Goal: Contribute content: Add original content to the website for others to see

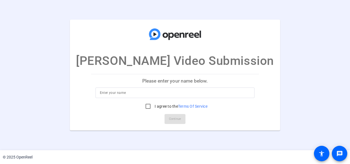
click at [168, 94] on input at bounding box center [175, 92] width 151 height 7
click at [167, 94] on input at bounding box center [175, 92] width 151 height 7
type input "[PERSON_NAME]"
click at [149, 104] on input "I agree to the Terms Of Service" at bounding box center [148, 106] width 11 height 11
checkbox input "true"
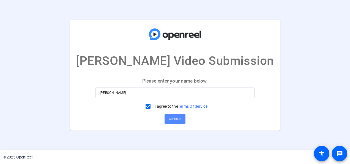
click at [171, 120] on span "Continue" at bounding box center [175, 119] width 12 height 8
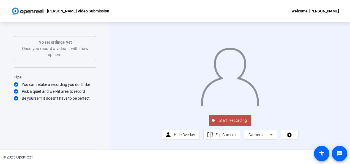
click at [227, 123] on span "Start Recording" at bounding box center [233, 120] width 36 height 6
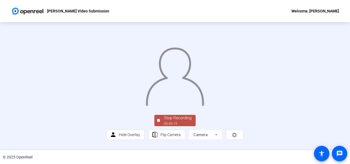
scroll to position [40, 0]
click at [186, 126] on div "00:00:20" at bounding box center [178, 123] width 28 height 5
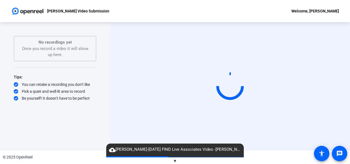
click at [174, 158] on span "▼" at bounding box center [175, 160] width 4 height 5
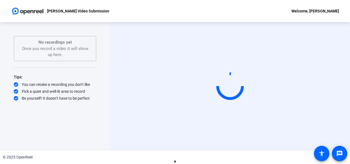
click at [174, 159] on span "▲" at bounding box center [175, 160] width 4 height 5
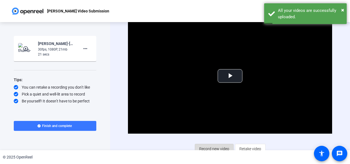
click at [215, 147] on span "Record new video" at bounding box center [214, 148] width 30 height 10
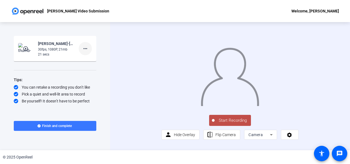
click at [85, 48] on mat-icon "more_horiz" at bounding box center [85, 48] width 7 height 7
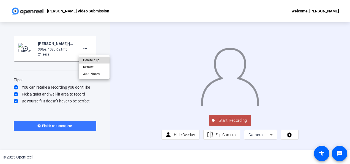
click at [90, 60] on span "Delete clip" at bounding box center [94, 60] width 22 height 7
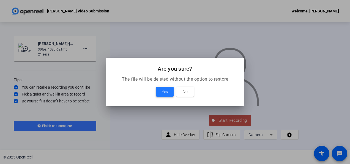
click at [165, 91] on span "Yes" at bounding box center [165, 91] width 6 height 7
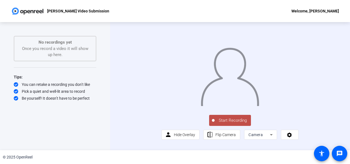
click at [233, 123] on span "Start Recording" at bounding box center [233, 120] width 36 height 6
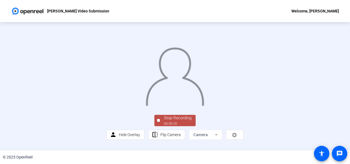
scroll to position [40, 0]
click at [181, 121] on div "Stop Recording" at bounding box center [178, 118] width 28 height 6
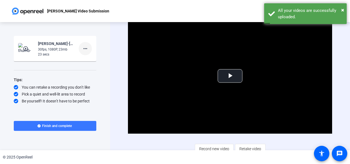
click at [85, 50] on mat-icon "more_horiz" at bounding box center [85, 48] width 7 height 7
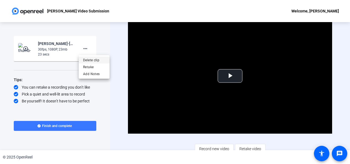
click at [91, 61] on span "Delete clip" at bounding box center [94, 60] width 22 height 7
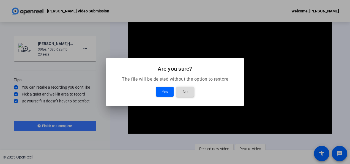
click at [189, 89] on span at bounding box center [186, 91] width 18 height 13
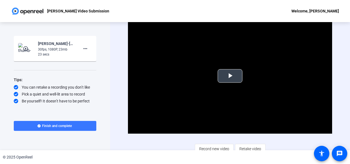
click at [230, 76] on span "Video Player" at bounding box center [230, 76] width 0 height 0
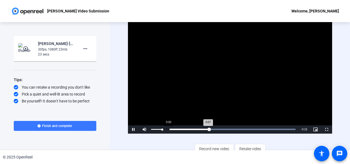
drag, startPoint x: 163, startPoint y: 128, endPoint x: 185, endPoint y: 131, distance: 22.2
click at [177, 131] on div "Pause Mute 100% Current Time 0:07 / Duration 0:23 Loaded : 100.00% 0:00 0:07 St…" at bounding box center [230, 129] width 204 height 8
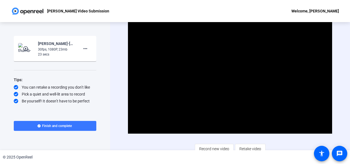
click at [204, 71] on video "Video Player" at bounding box center [230, 75] width 204 height 115
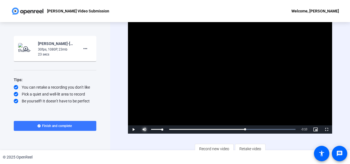
click at [146, 129] on span "Video Player" at bounding box center [144, 129] width 11 height 0
click at [183, 129] on div "Loaded : 100.00% 0:02 0:13" at bounding box center [233, 129] width 132 height 8
click at [172, 128] on div "0:02" at bounding box center [176, 128] width 15 height 1
click at [132, 129] on span "Video Player" at bounding box center [133, 129] width 11 height 0
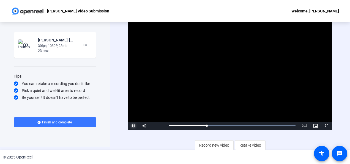
scroll to position [4, 0]
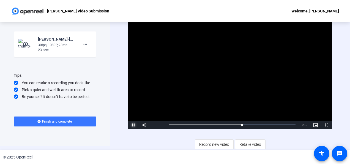
click at [134, 125] on span "Video Player" at bounding box center [133, 125] width 11 height 0
click at [177, 8] on div "[PERSON_NAME] Video Submission Welcome, [PERSON_NAME]" at bounding box center [175, 11] width 350 height 22
click at [117, 142] on div "Video Player is loading. Play Video Play Mute 71% Current Time 0:13 / Duration …" at bounding box center [230, 82] width 240 height 128
click at [146, 125] on span "Video Player" at bounding box center [144, 125] width 11 height 0
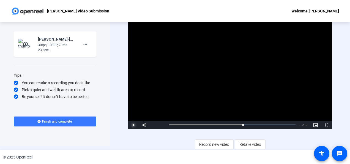
click at [132, 125] on span "Video Player" at bounding box center [133, 125] width 11 height 0
drag, startPoint x: 245, startPoint y: 123, endPoint x: 145, endPoint y: 123, distance: 99.7
click at [145, 123] on div "Play Unmute 0% Current Time 0:00 / Duration 0:23 Loaded : 100.00% 0:00 0:00 Str…" at bounding box center [230, 125] width 204 height 8
drag, startPoint x: 313, startPoint y: 123, endPoint x: 296, endPoint y: 132, distance: 19.3
click at [296, 132] on div "Video Player is loading. Play Video Pause Unmute 0% Current Time 0:02 / Duratio…" at bounding box center [230, 81] width 204 height 135
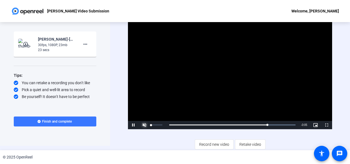
click at [147, 125] on span "Video Player" at bounding box center [144, 125] width 11 height 0
drag, startPoint x: 153, startPoint y: 124, endPoint x: 188, endPoint y: 124, distance: 35.8
click at [188, 124] on div "Pause Mute 100% Current Time 0:19 / Duration 0:23 Loaded : 100.00% 0:03 0:19 St…" at bounding box center [230, 125] width 204 height 8
click at [199, 122] on div "Loaded : 100.00% 0:05 0:19" at bounding box center [233, 125] width 132 height 8
click at [133, 125] on span "Video Player" at bounding box center [133, 125] width 11 height 0
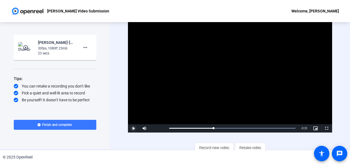
scroll to position [0, 0]
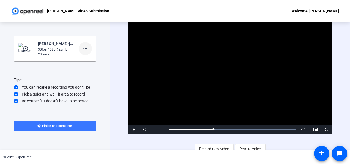
click at [85, 50] on mat-icon "more_horiz" at bounding box center [85, 48] width 7 height 7
click at [94, 61] on span "Delete clip" at bounding box center [94, 60] width 22 height 7
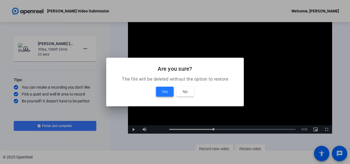
click at [165, 92] on span "Yes" at bounding box center [165, 91] width 6 height 7
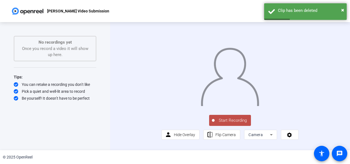
scroll to position [14, 0]
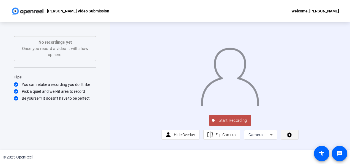
click at [292, 137] on span at bounding box center [289, 134] width 17 height 13
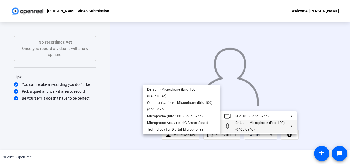
click at [292, 127] on button "Default - Microphone (Brio 100) (046d:094c)" at bounding box center [258, 125] width 77 height 13
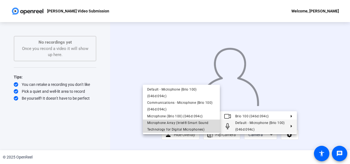
click at [193, 121] on span "Microphone Array (Intel® Smart Sound Technology for Digital Microphones)" at bounding box center [177, 126] width 61 height 10
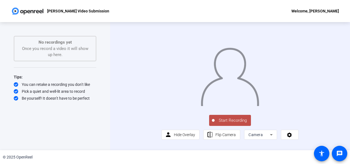
click at [229, 123] on span "Start Recording" at bounding box center [233, 120] width 36 height 6
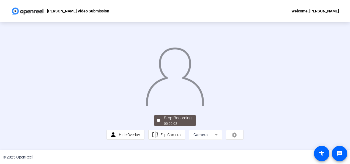
scroll to position [40, 0]
click at [170, 125] on div "00:00:06" at bounding box center [178, 123] width 28 height 5
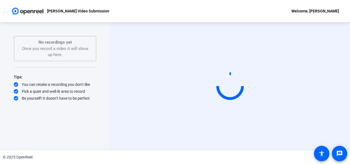
scroll to position [0, 0]
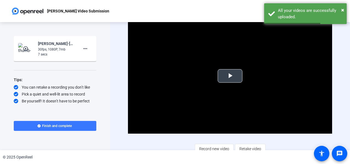
click at [230, 76] on span "Video Player" at bounding box center [230, 76] width 0 height 0
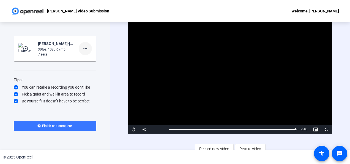
click at [86, 49] on mat-icon "more_horiz" at bounding box center [85, 48] width 7 height 7
click at [88, 61] on span "Delete clip" at bounding box center [94, 60] width 22 height 7
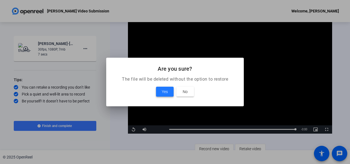
click at [172, 93] on span at bounding box center [165, 91] width 18 height 13
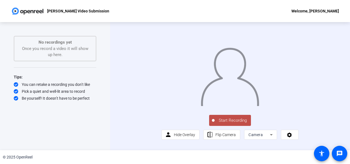
click at [225, 123] on span "Start Recording" at bounding box center [233, 120] width 36 height 6
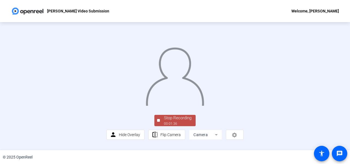
scroll to position [40, 0]
click at [179, 121] on div "Stop Recording" at bounding box center [178, 118] width 28 height 6
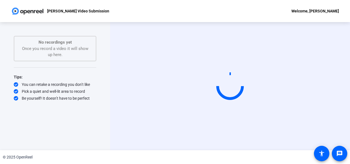
scroll to position [0, 0]
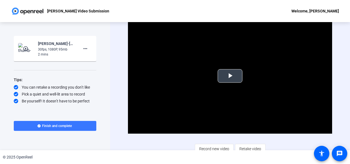
click at [242, 78] on video "Video Player" at bounding box center [230, 75] width 204 height 115
click at [86, 50] on mat-icon "more_horiz" at bounding box center [85, 48] width 7 height 7
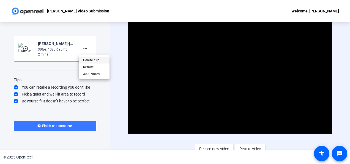
click at [88, 60] on span "Delete clip" at bounding box center [94, 60] width 22 height 7
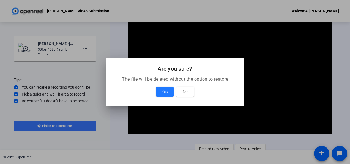
click at [155, 94] on div "Yes No" at bounding box center [175, 91] width 124 height 10
click at [163, 90] on span "Yes" at bounding box center [165, 91] width 6 height 7
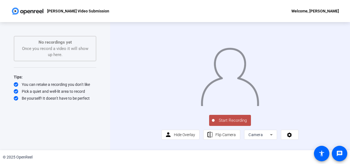
click at [237, 123] on span "Start Recording" at bounding box center [233, 120] width 36 height 6
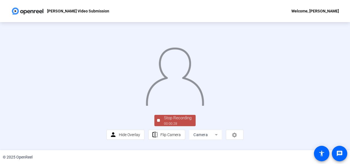
scroll to position [40, 0]
click at [171, 126] on div "00:00:29" at bounding box center [178, 123] width 28 height 5
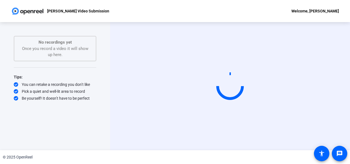
scroll to position [0, 0]
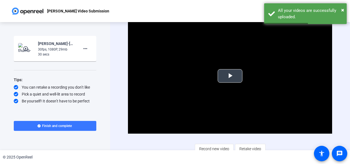
click at [230, 76] on span "Video Player" at bounding box center [230, 76] width 0 height 0
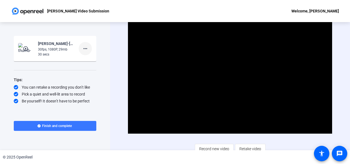
click at [86, 51] on mat-icon "more_horiz" at bounding box center [85, 48] width 7 height 7
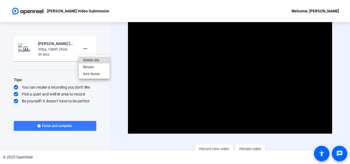
click at [93, 60] on span "Delete clip" at bounding box center [94, 60] width 22 height 7
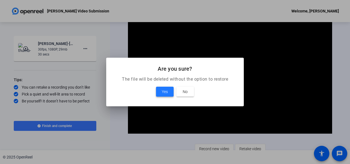
click at [161, 93] on span at bounding box center [165, 91] width 18 height 13
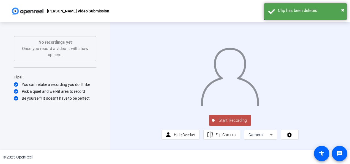
click at [220, 123] on span "Start Recording" at bounding box center [233, 120] width 36 height 6
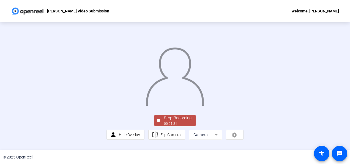
scroll to position [40, 0]
click at [176, 126] on div "00:01:31" at bounding box center [178, 123] width 28 height 5
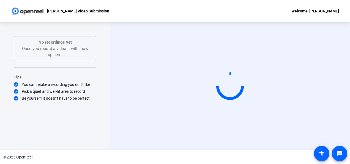
scroll to position [0, 0]
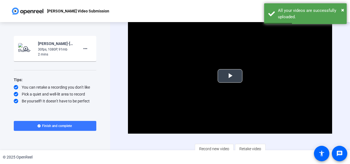
click at [230, 76] on span "Video Player" at bounding box center [230, 76] width 0 height 0
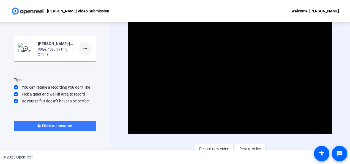
click at [86, 47] on mat-icon "more_horiz" at bounding box center [85, 48] width 7 height 7
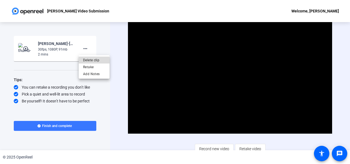
click at [85, 61] on span "Delete clip" at bounding box center [94, 60] width 22 height 7
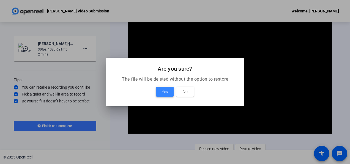
click at [162, 90] on span "Yes" at bounding box center [165, 91] width 6 height 7
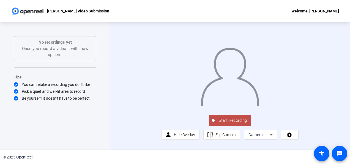
click at [239, 123] on span "Start Recording" at bounding box center [233, 120] width 36 height 6
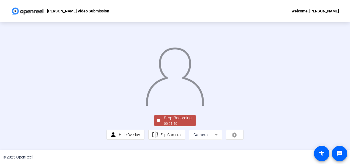
scroll to position [28, 0]
click at [199, 134] on div "Stop Recording 00:01:40 person Hide Overlay flip Flip Camera Camera" at bounding box center [175, 126] width 137 height 26
click at [180, 121] on div "Stop Recording" at bounding box center [178, 118] width 28 height 6
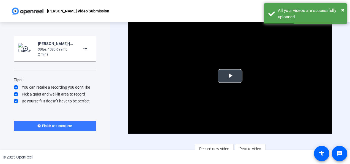
click at [230, 76] on span "Video Player" at bounding box center [230, 76] width 0 height 0
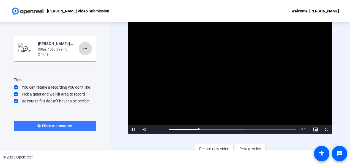
click at [88, 50] on mat-icon "more_horiz" at bounding box center [85, 48] width 7 height 7
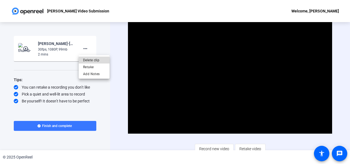
click at [92, 61] on span "Delete clip" at bounding box center [94, 60] width 22 height 7
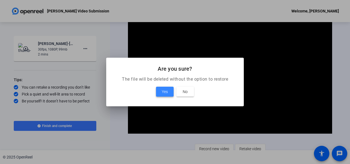
click at [163, 90] on span "Yes" at bounding box center [165, 91] width 6 height 7
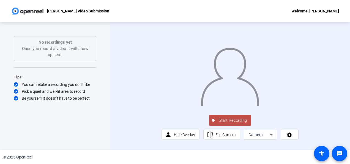
click at [235, 126] on button "Start Recording" at bounding box center [230, 120] width 42 height 11
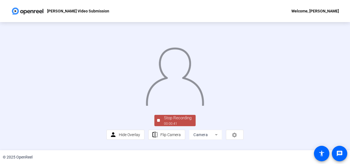
scroll to position [40, 0]
click at [175, 121] on div "Stop Recording" at bounding box center [178, 118] width 28 height 6
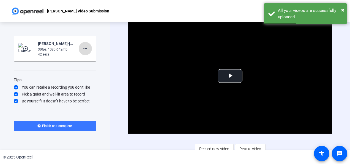
click at [88, 48] on mat-icon "more_horiz" at bounding box center [85, 48] width 7 height 7
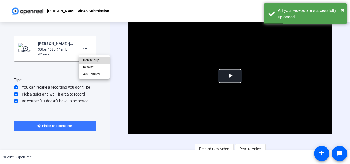
click at [90, 59] on span "Delete clip" at bounding box center [94, 60] width 22 height 7
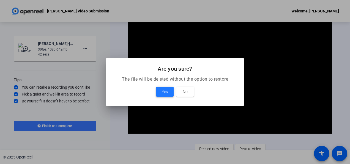
click at [161, 92] on span at bounding box center [165, 91] width 18 height 13
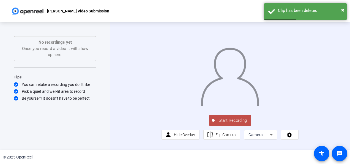
click at [221, 123] on span "Start Recording" at bounding box center [233, 120] width 36 height 6
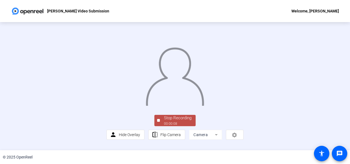
scroll to position [40, 0]
click at [174, 126] on div "00:00:09" at bounding box center [178, 123] width 28 height 5
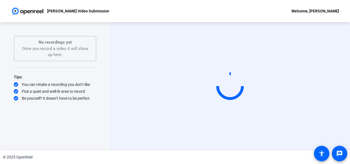
scroll to position [0, 0]
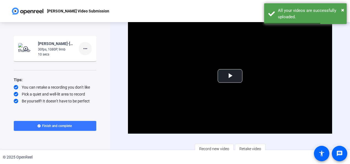
click at [83, 48] on mat-icon "more_horiz" at bounding box center [85, 48] width 7 height 7
click at [88, 60] on span "Delete clip" at bounding box center [94, 60] width 22 height 7
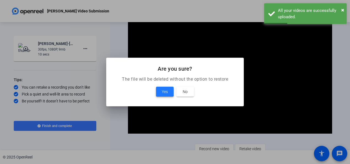
click at [165, 91] on span "Yes" at bounding box center [165, 91] width 6 height 7
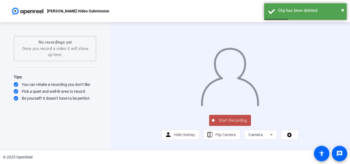
click at [229, 123] on span "Start Recording" at bounding box center [233, 120] width 36 height 6
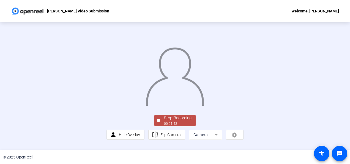
scroll to position [40, 0]
click at [179, 126] on div "00:01:44" at bounding box center [178, 123] width 28 height 5
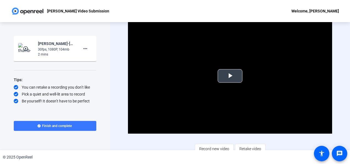
click at [230, 76] on span "Video Player" at bounding box center [230, 76] width 0 height 0
click at [87, 48] on mat-icon "more_horiz" at bounding box center [85, 48] width 7 height 7
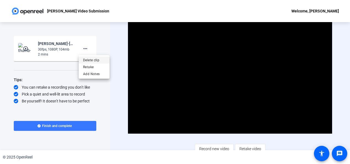
click at [93, 61] on span "Delete clip" at bounding box center [94, 60] width 22 height 7
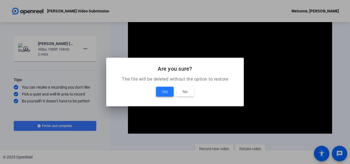
click at [164, 91] on span "Yes" at bounding box center [165, 91] width 6 height 7
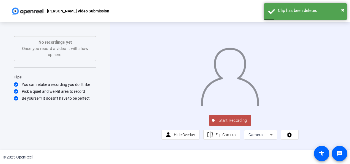
click at [223, 123] on span "Start Recording" at bounding box center [233, 120] width 36 height 6
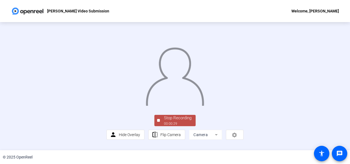
scroll to position [40, 0]
click at [186, 126] on div "00:00:30" at bounding box center [178, 123] width 28 height 5
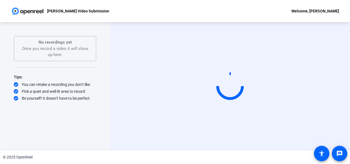
scroll to position [0, 0]
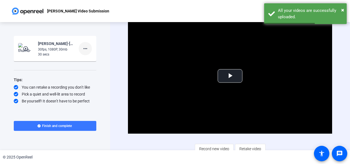
click at [85, 49] on mat-icon "more_horiz" at bounding box center [85, 48] width 7 height 7
click at [85, 60] on span "Delete clip" at bounding box center [94, 60] width 22 height 7
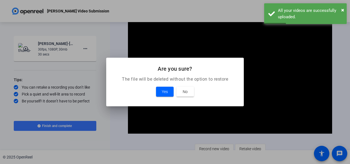
click at [155, 94] on div "Yes No" at bounding box center [175, 91] width 124 height 10
click at [164, 90] on span "Yes" at bounding box center [165, 91] width 6 height 7
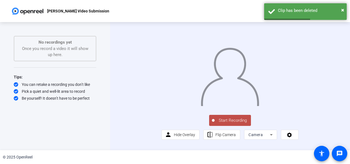
scroll to position [14, 0]
click at [232, 137] on span "Flip Camera" at bounding box center [226, 134] width 20 height 4
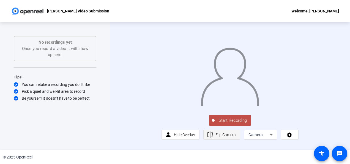
click at [232, 137] on span "Flip Camera" at bounding box center [226, 134] width 20 height 4
click at [176, 137] on span "Hide Overlay" at bounding box center [184, 134] width 21 height 4
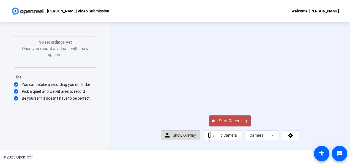
click at [176, 137] on span "Show Overlay" at bounding box center [184, 135] width 23 height 4
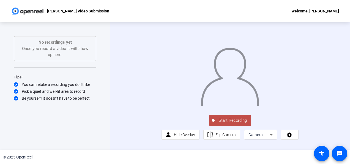
click at [258, 137] on span "Camera" at bounding box center [256, 134] width 14 height 4
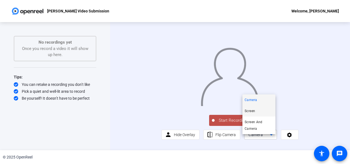
click at [258, 110] on mat-option "Screen" at bounding box center [259, 110] width 33 height 11
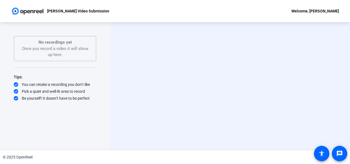
scroll to position [0, 0]
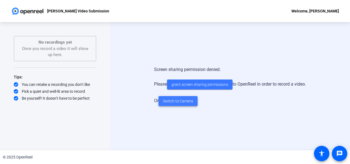
click at [187, 105] on span at bounding box center [178, 100] width 39 height 13
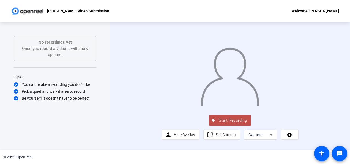
click at [224, 123] on span "Start Recording" at bounding box center [233, 120] width 36 height 6
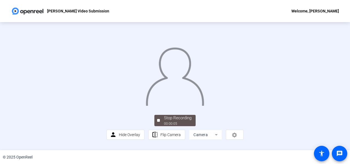
scroll to position [40, 0]
click at [187, 126] on div "00:00:06" at bounding box center [178, 123] width 28 height 5
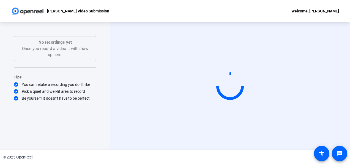
scroll to position [0, 0]
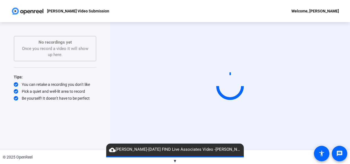
drag, startPoint x: 188, startPoint y: 72, endPoint x: 189, endPoint y: 64, distance: 8.6
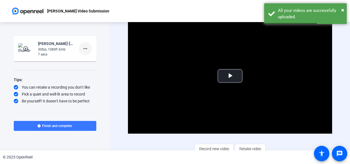
click at [84, 47] on mat-icon "more_horiz" at bounding box center [85, 48] width 7 height 7
click at [84, 61] on span "Delete clip" at bounding box center [94, 60] width 22 height 7
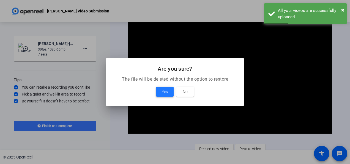
click at [166, 93] on span "Yes" at bounding box center [165, 91] width 6 height 7
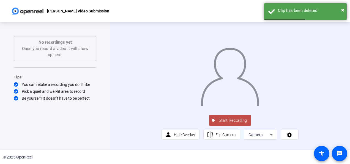
click at [237, 123] on span "Start Recording" at bounding box center [233, 120] width 36 height 6
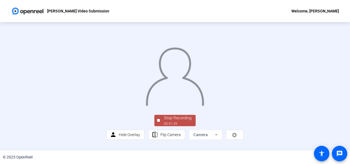
scroll to position [40, 0]
click at [176, 121] on div "Stop Recording" at bounding box center [178, 118] width 28 height 6
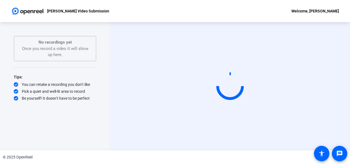
scroll to position [0, 0]
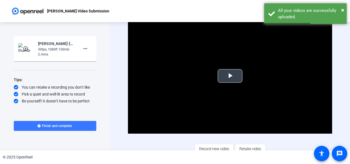
click at [230, 76] on span "Video Player" at bounding box center [230, 76] width 0 height 0
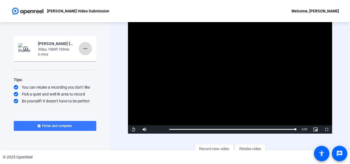
click at [85, 47] on mat-icon "more_horiz" at bounding box center [85, 48] width 7 height 7
click at [88, 58] on span "Delete clip" at bounding box center [94, 60] width 22 height 7
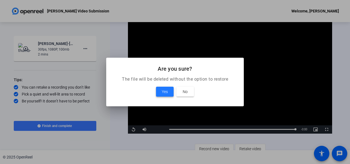
click at [161, 91] on span at bounding box center [165, 91] width 18 height 13
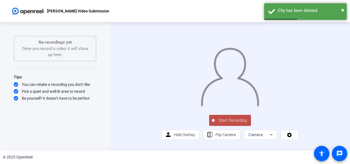
click at [232, 123] on span "Start Recording" at bounding box center [233, 120] width 36 height 6
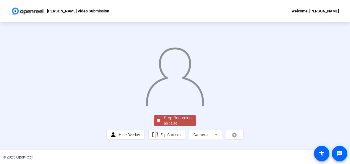
scroll to position [40, 0]
click at [175, 121] on div "Stop Recording" at bounding box center [178, 118] width 28 height 6
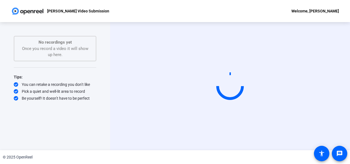
scroll to position [0, 0]
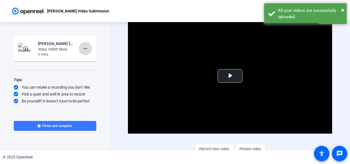
click at [86, 47] on mat-icon "more_horiz" at bounding box center [85, 48] width 7 height 7
click at [89, 59] on span "Delete clip" at bounding box center [94, 60] width 22 height 7
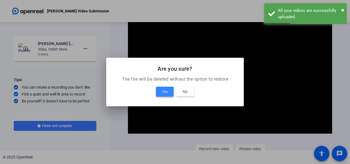
click at [166, 88] on span at bounding box center [165, 91] width 18 height 13
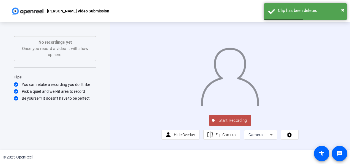
click at [222, 123] on span "Start Recording" at bounding box center [233, 120] width 36 height 6
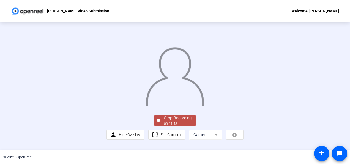
scroll to position [40, 0]
click at [183, 121] on div "Stop Recording" at bounding box center [178, 118] width 28 height 6
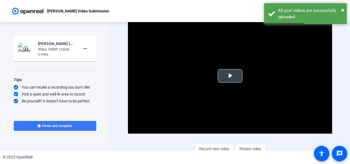
click at [230, 76] on span "Video Player" at bounding box center [230, 76] width 0 height 0
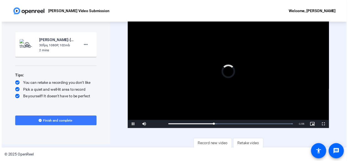
scroll to position [4, 0]
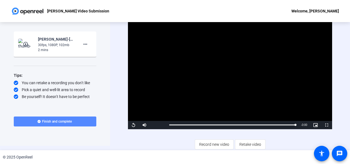
click at [55, 122] on span "Finish and complete" at bounding box center [57, 121] width 30 height 4
